Goal: Complete application form

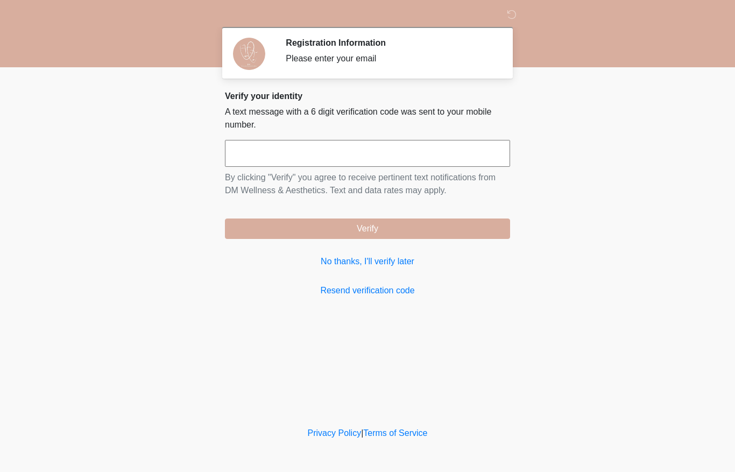
click at [248, 157] on input "text" at bounding box center [367, 153] width 285 height 27
click at [384, 294] on link "Resend verification code" at bounding box center [367, 290] width 285 height 13
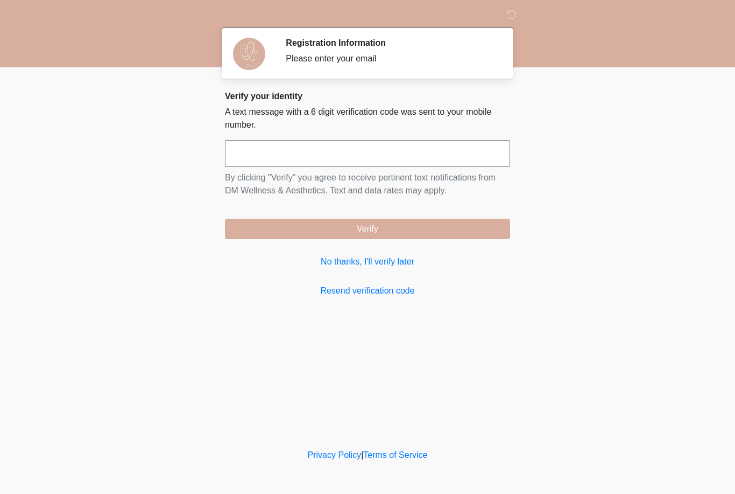
click at [285, 150] on input "text" at bounding box center [367, 153] width 285 height 27
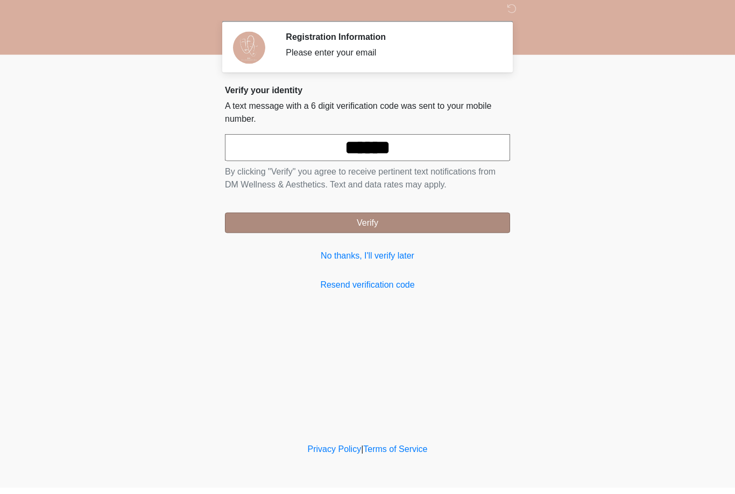
type input "******"
click at [374, 223] on button "Verify" at bounding box center [367, 229] width 285 height 20
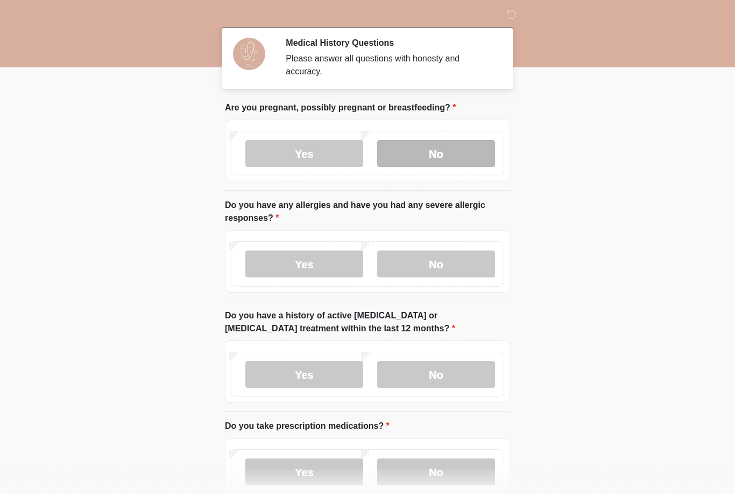
click at [446, 163] on label "No" at bounding box center [436, 153] width 118 height 27
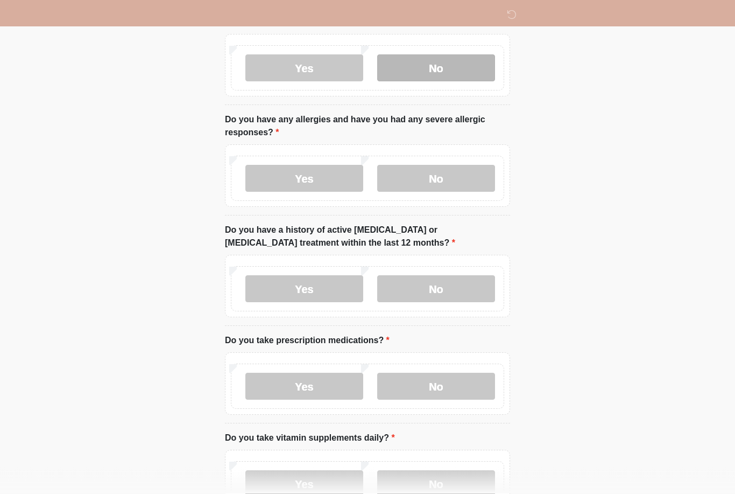
scroll to position [54, 0]
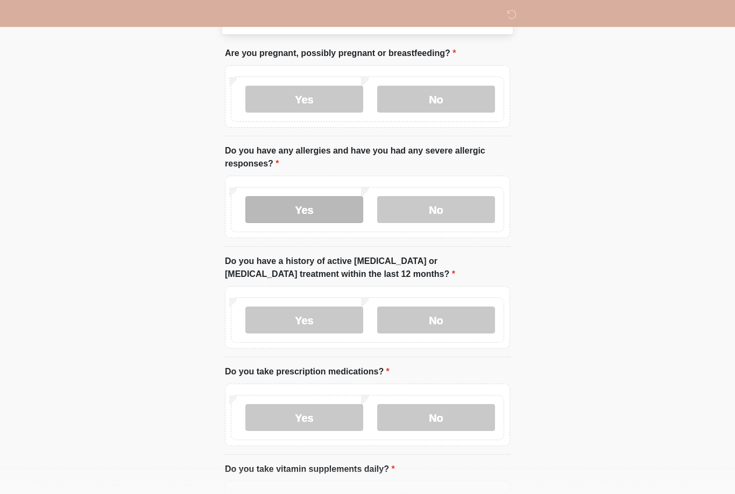
click at [306, 211] on label "Yes" at bounding box center [304, 209] width 118 height 27
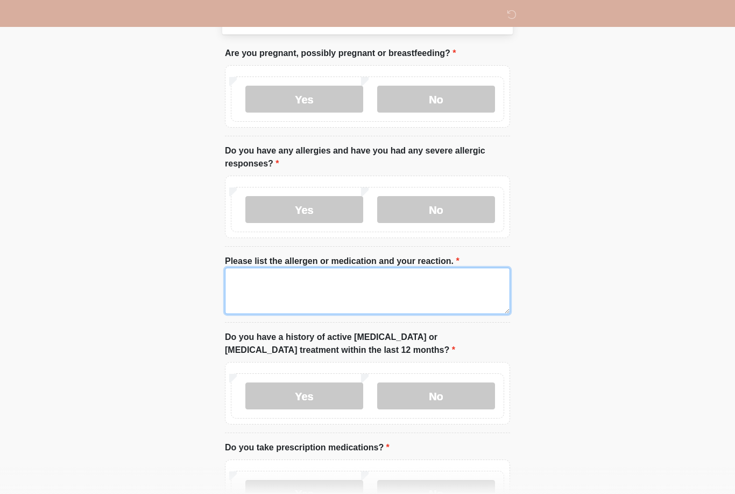
click at [280, 289] on textarea "Please list the allergen or medication and your reaction." at bounding box center [367, 291] width 285 height 46
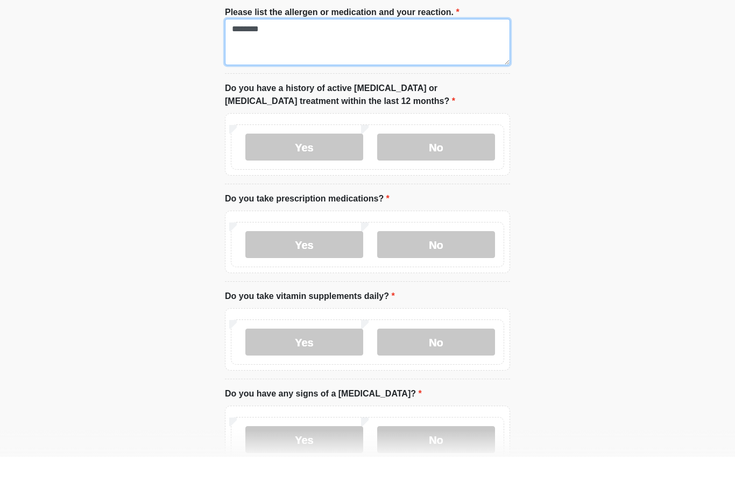
scroll to position [266, 0]
type textarea "********"
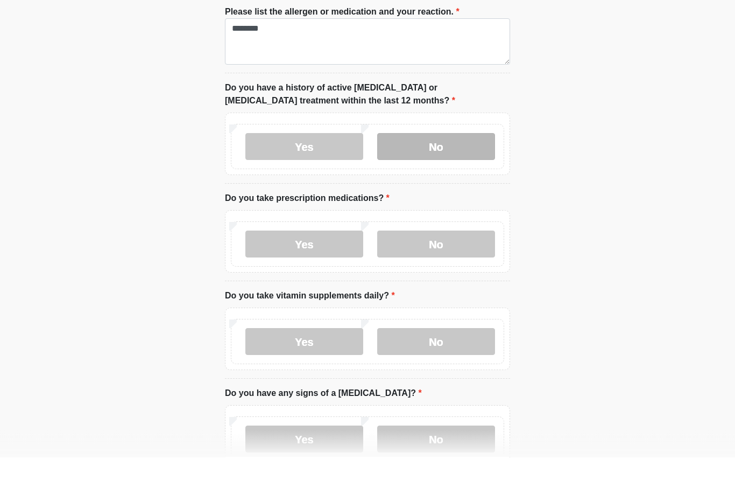
click at [448, 170] on label "No" at bounding box center [436, 183] width 118 height 27
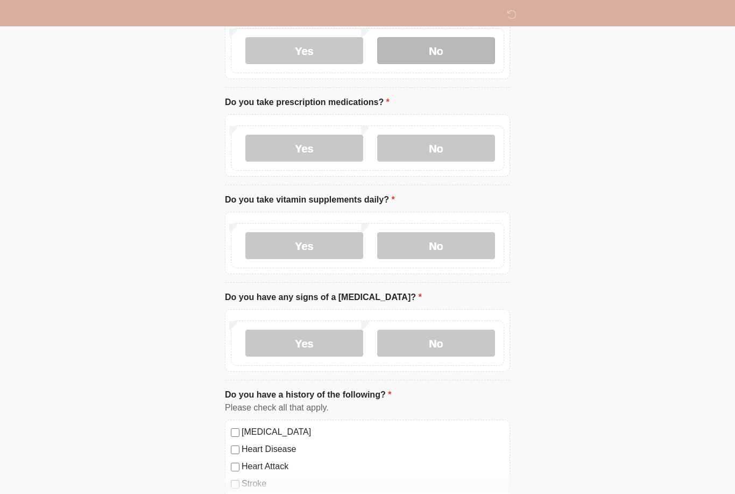
scroll to position [400, 0]
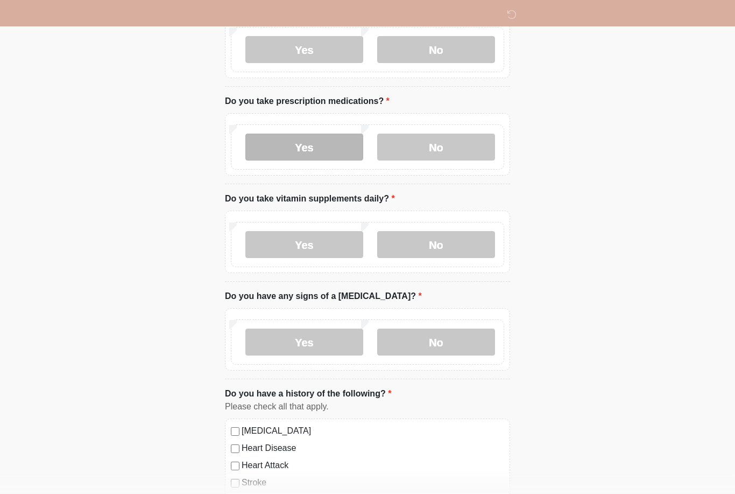
click at [320, 152] on label "Yes" at bounding box center [304, 147] width 118 height 27
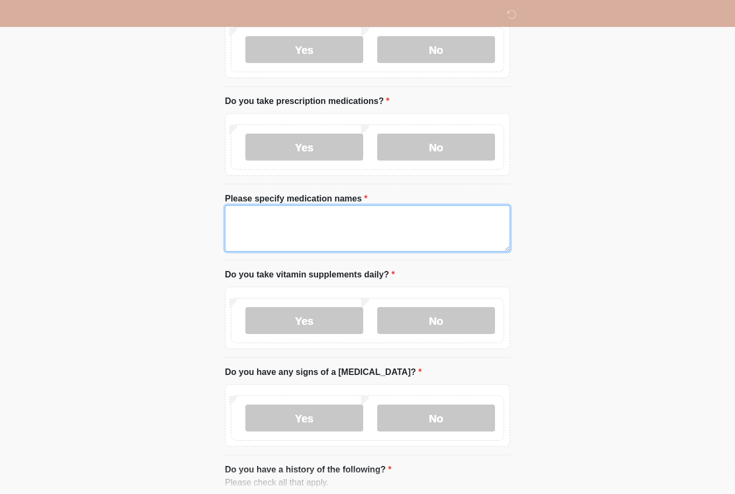
click at [344, 240] on textarea "Please specify medication names" at bounding box center [367, 228] width 285 height 46
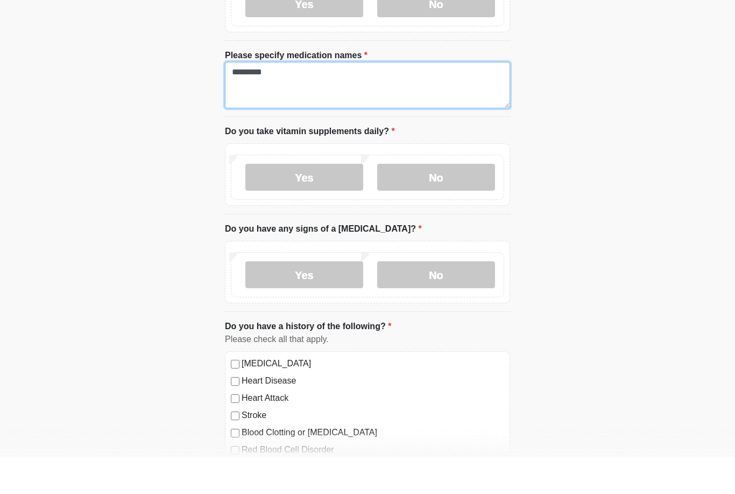
scroll to position [507, 0]
type textarea "*********"
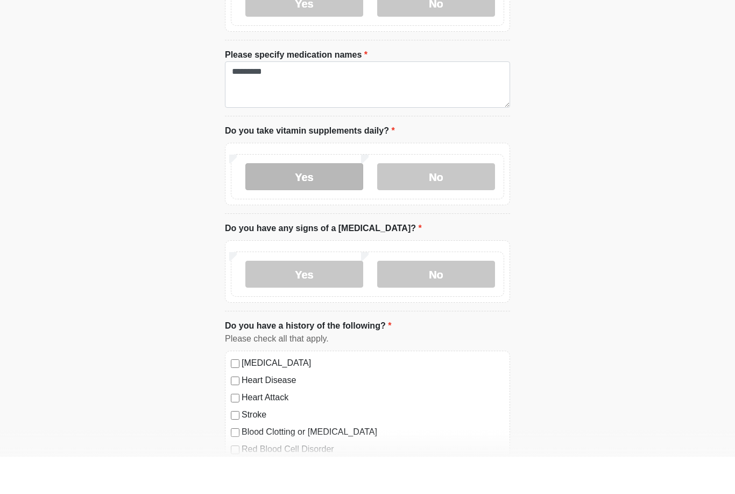
click at [311, 200] on label "Yes" at bounding box center [304, 213] width 118 height 27
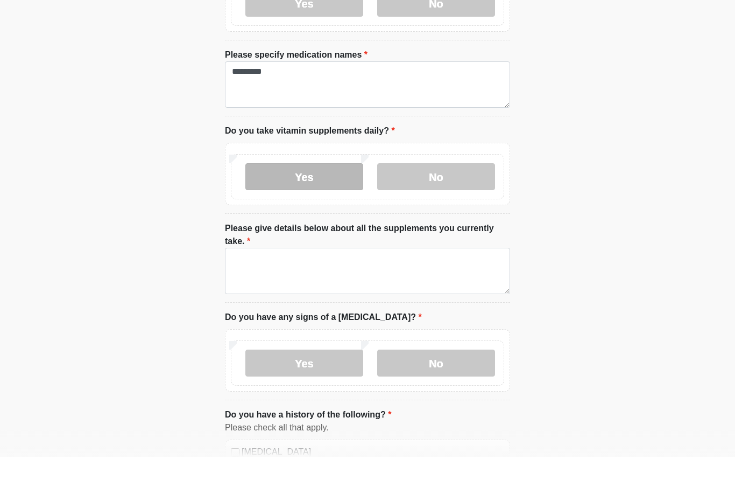
scroll to position [545, 0]
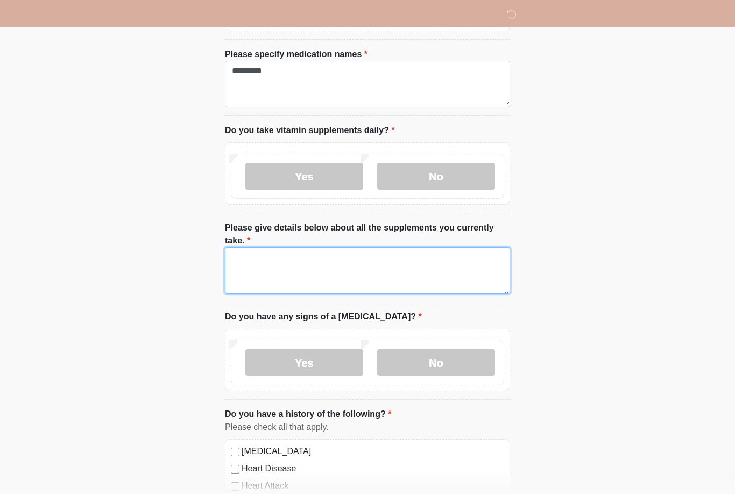
click at [314, 269] on textarea "Please give details below about all the supplements you currently take." at bounding box center [367, 270] width 285 height 46
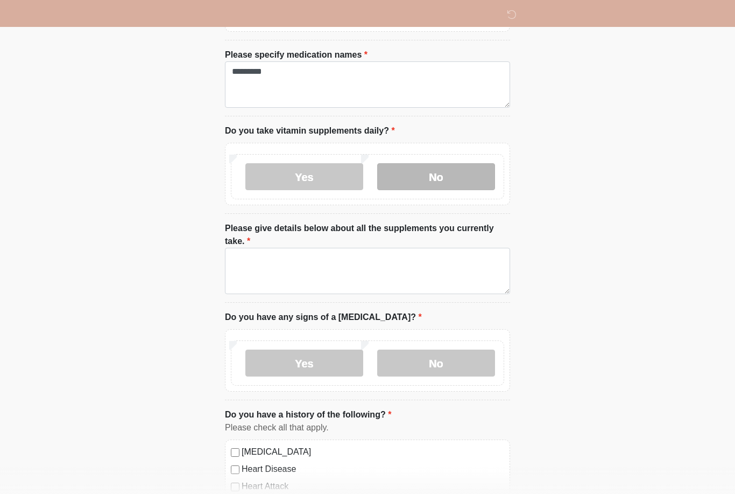
click at [456, 182] on label "No" at bounding box center [436, 176] width 118 height 27
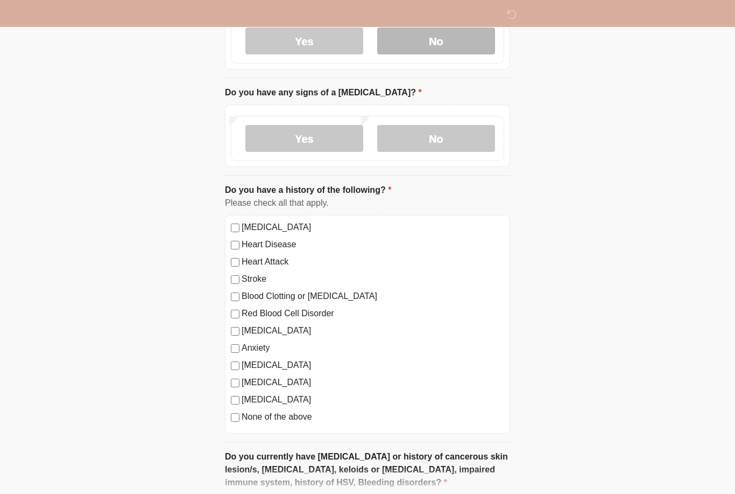
scroll to position [683, 0]
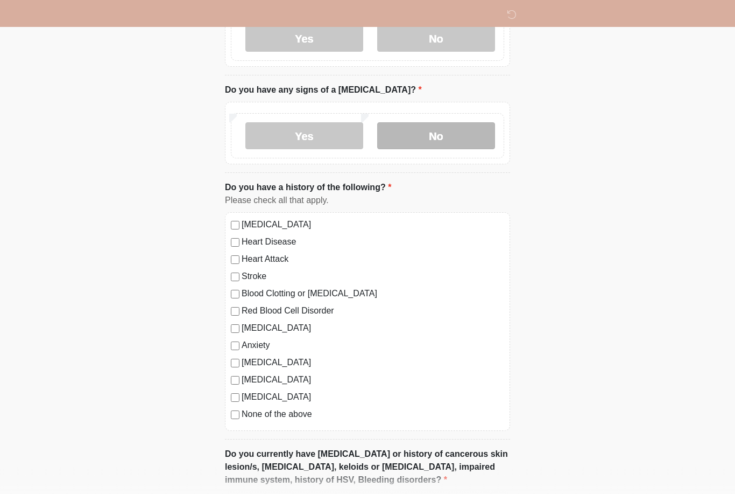
click at [441, 132] on label "No" at bounding box center [436, 135] width 118 height 27
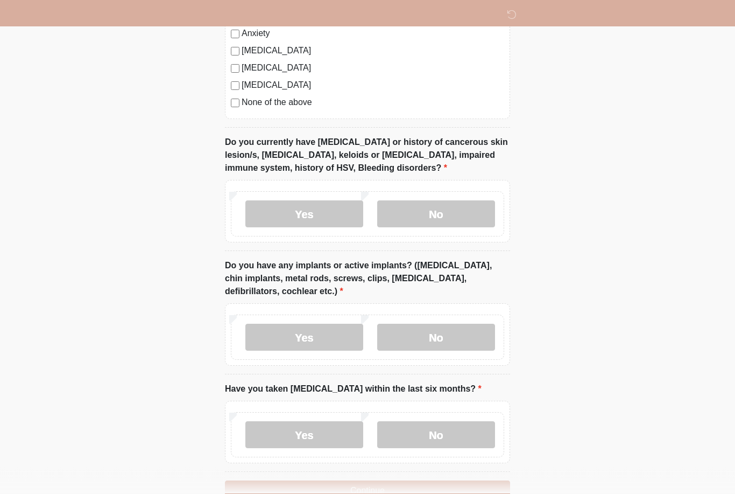
scroll to position [995, 0]
click at [461, 203] on label "No" at bounding box center [436, 213] width 118 height 27
click at [451, 328] on label "No" at bounding box center [436, 336] width 118 height 27
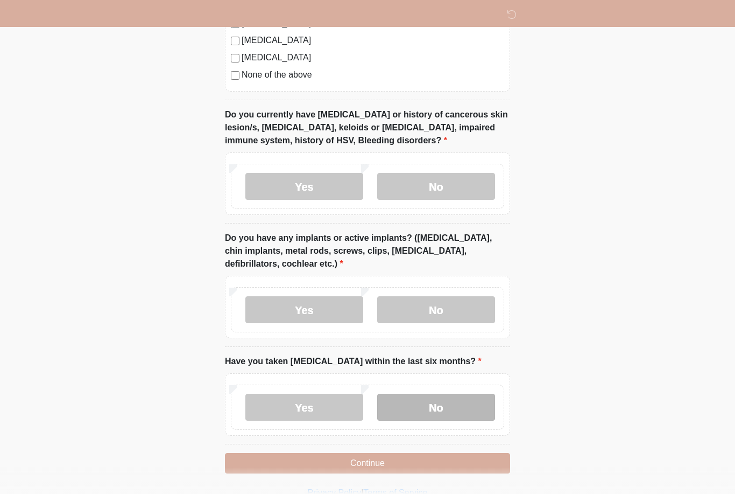
click at [444, 404] on label "No" at bounding box center [436, 406] width 118 height 27
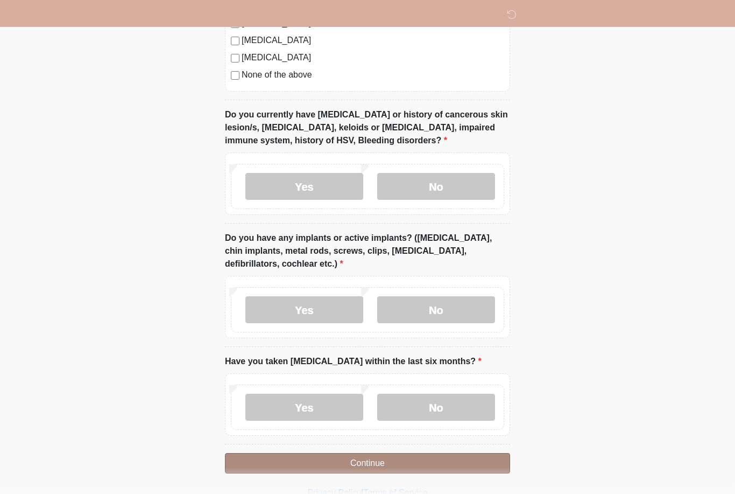
click at [419, 467] on button "Continue" at bounding box center [367, 463] width 285 height 20
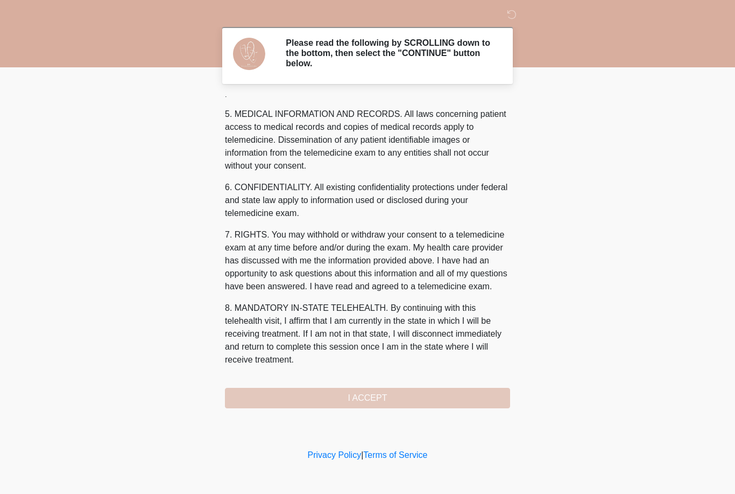
scroll to position [359, 0]
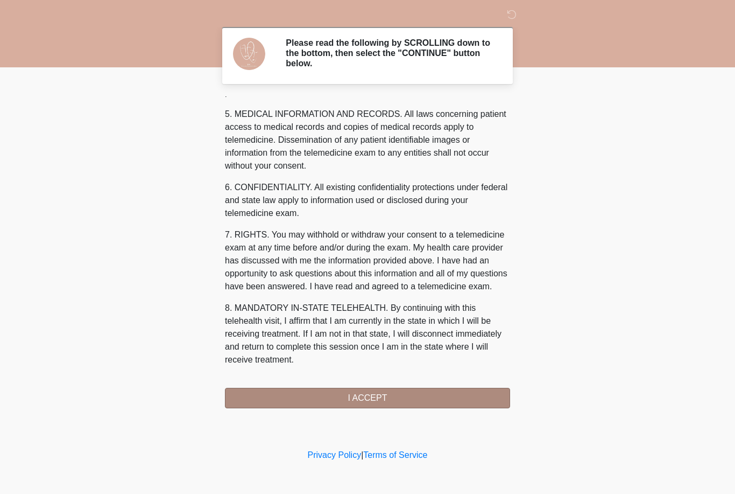
click at [397, 403] on button "I ACCEPT" at bounding box center [367, 398] width 285 height 20
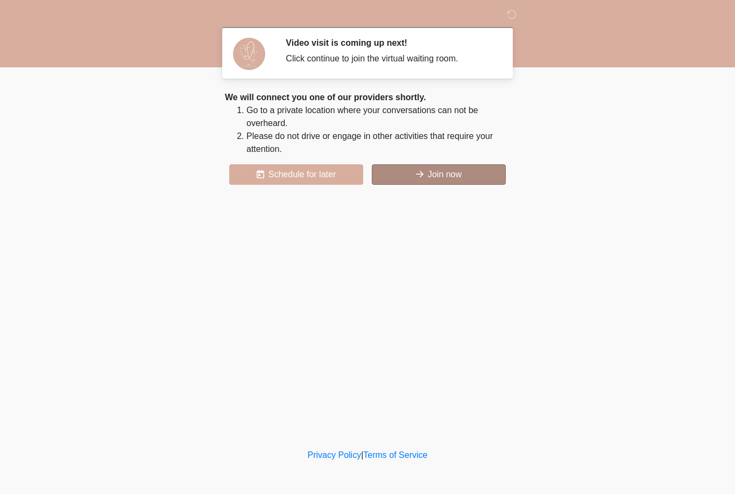
click at [433, 173] on button "Join now" at bounding box center [439, 174] width 134 height 20
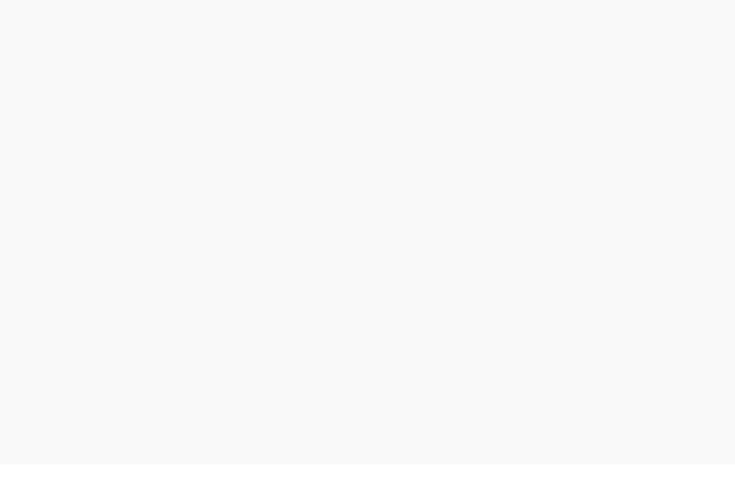
scroll to position [3, 0]
